Goal: Information Seeking & Learning: Learn about a topic

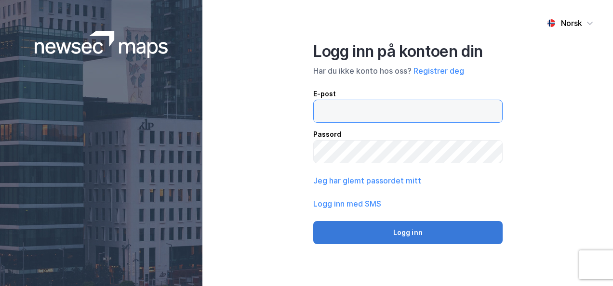
type input "[EMAIL_ADDRESS][DOMAIN_NAME]"
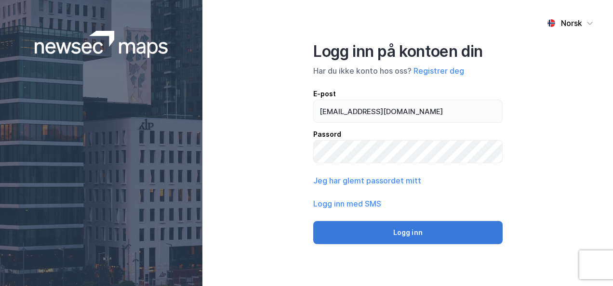
click at [398, 231] on button "Logg inn" at bounding box center [407, 232] width 189 height 23
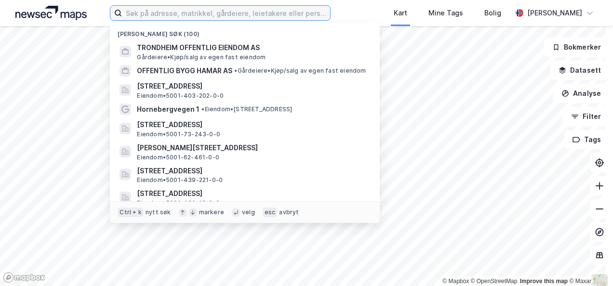
click at [140, 15] on input at bounding box center [226, 13] width 208 height 14
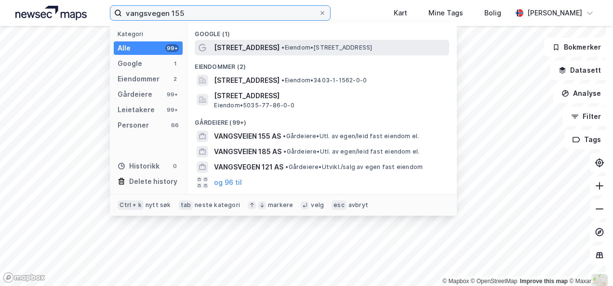
type input "vangsvegen 155"
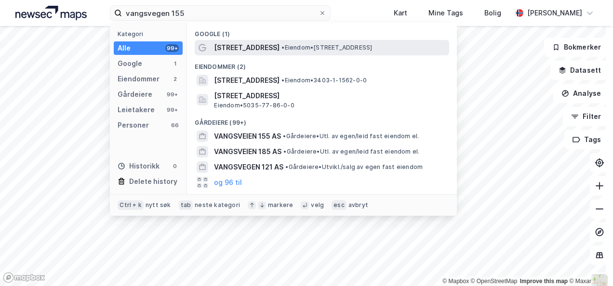
click at [233, 48] on span "[STREET_ADDRESS]" at bounding box center [247, 48] width 66 height 12
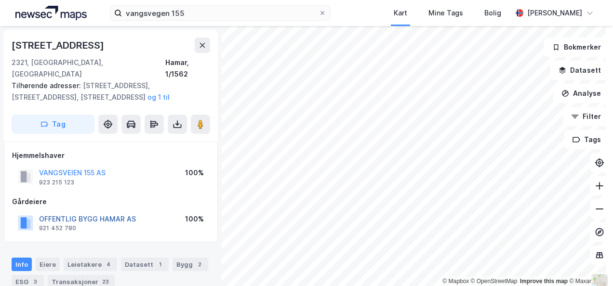
click at [0, 0] on button "OFFENTLIG BYGG HAMAR AS" at bounding box center [0, 0] width 0 height 0
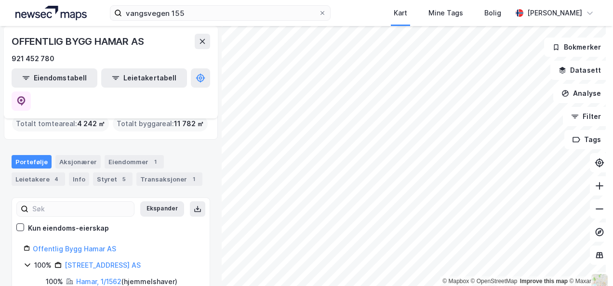
scroll to position [66, 0]
click at [52, 173] on div "4" at bounding box center [57, 178] width 10 height 10
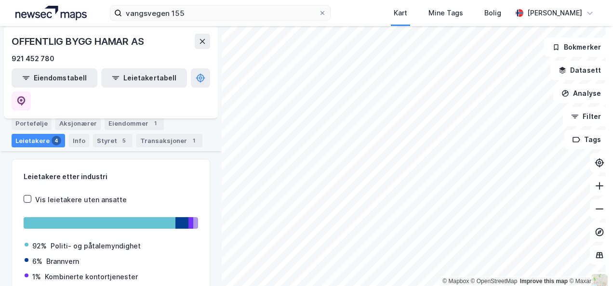
scroll to position [105, 0]
